Goal: Navigation & Orientation: Find specific page/section

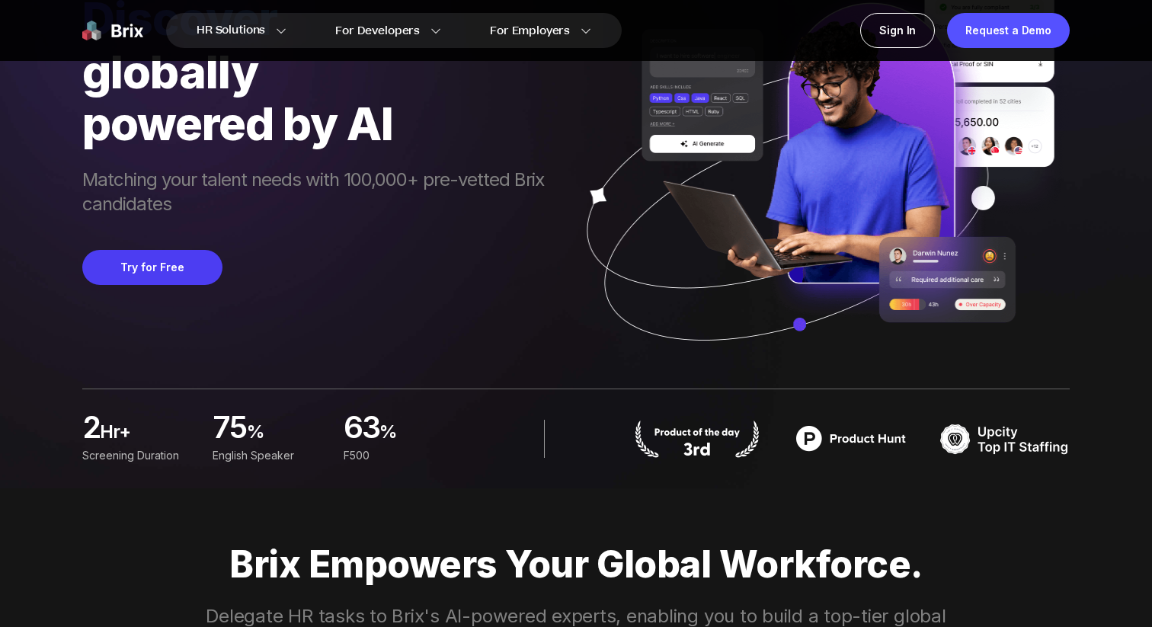
scroll to position [353, 0]
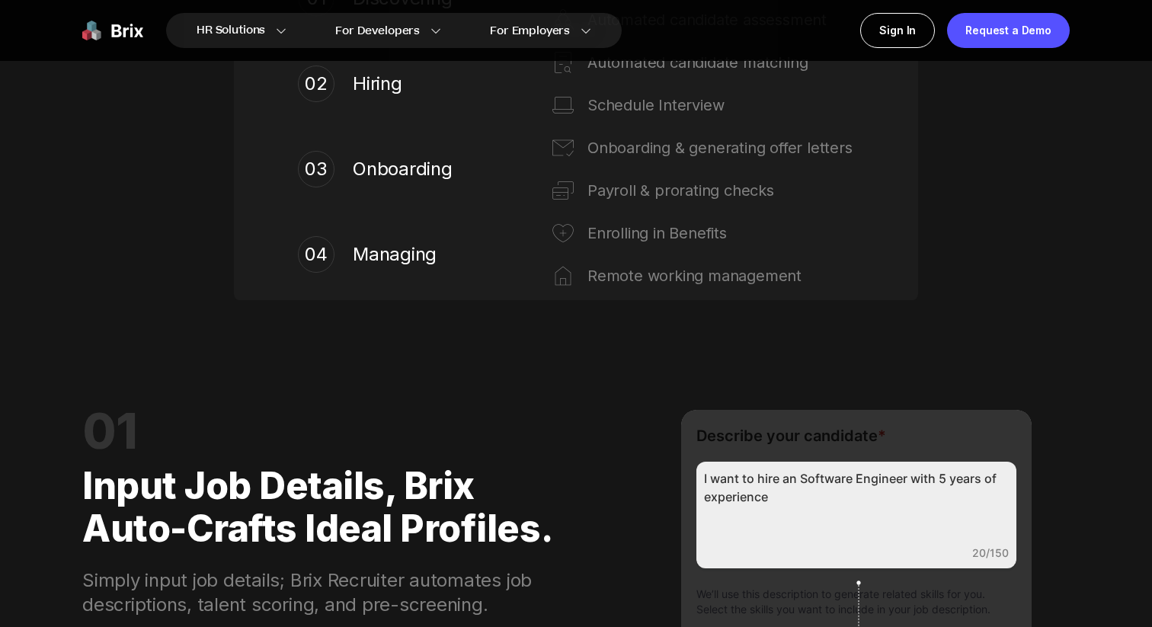
scroll to position [1296, 0]
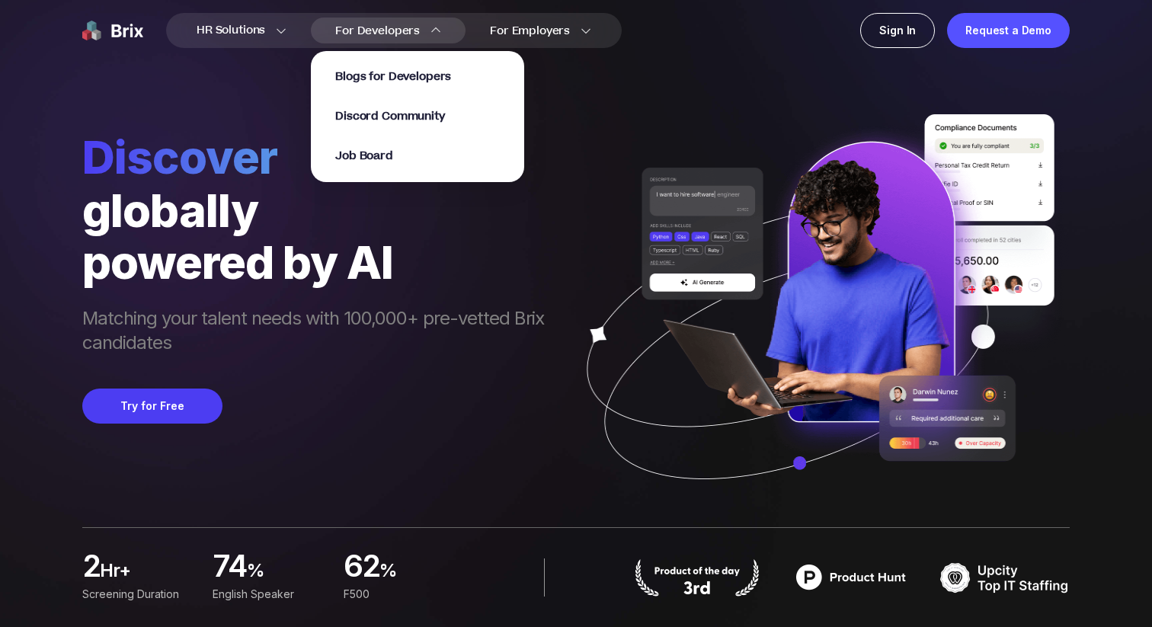
click at [370, 25] on span "For Developers" at bounding box center [377, 31] width 85 height 16
